Goal: Task Accomplishment & Management: Manage account settings

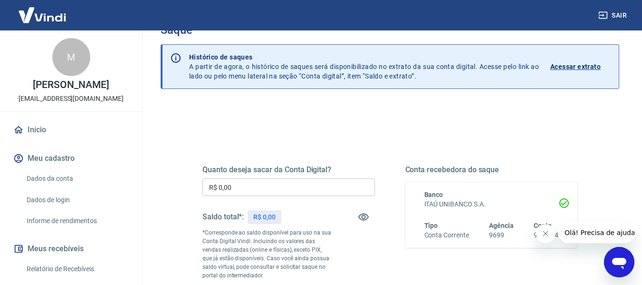
scroll to position [48, 0]
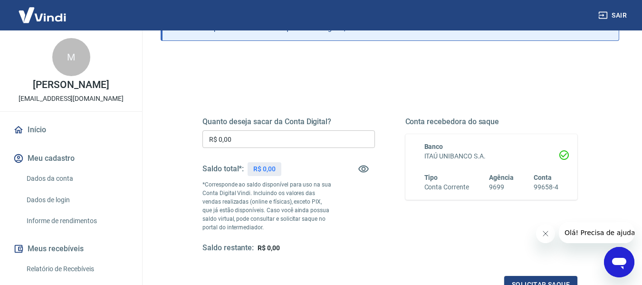
scroll to position [95, 0]
